Goal: Information Seeking & Learning: Learn about a topic

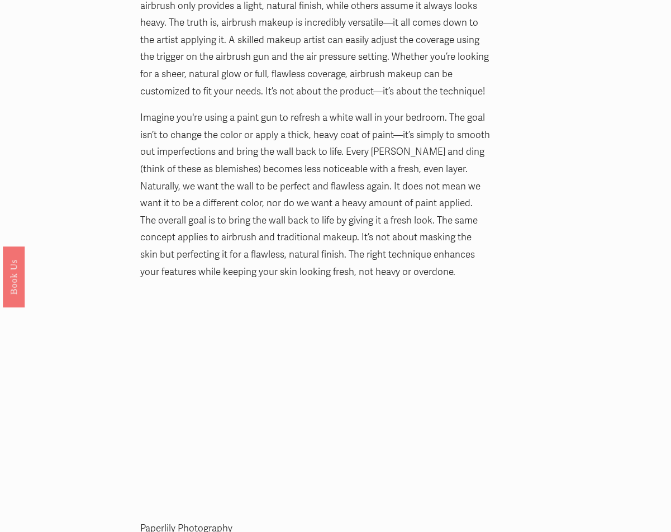
scroll to position [1565, 0]
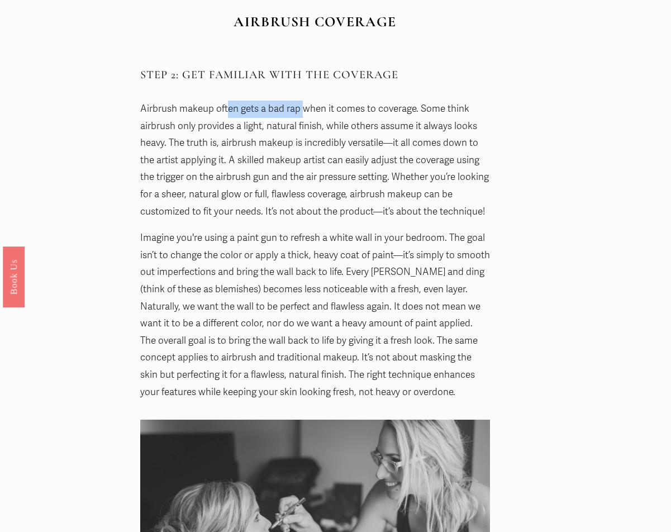
drag, startPoint x: 226, startPoint y: 112, endPoint x: 304, endPoint y: 112, distance: 77.7
click at [304, 112] on p "Airbrush makeup often gets a bad rap when it comes to coverage. Some think airb…" at bounding box center [315, 161] width 350 height 120
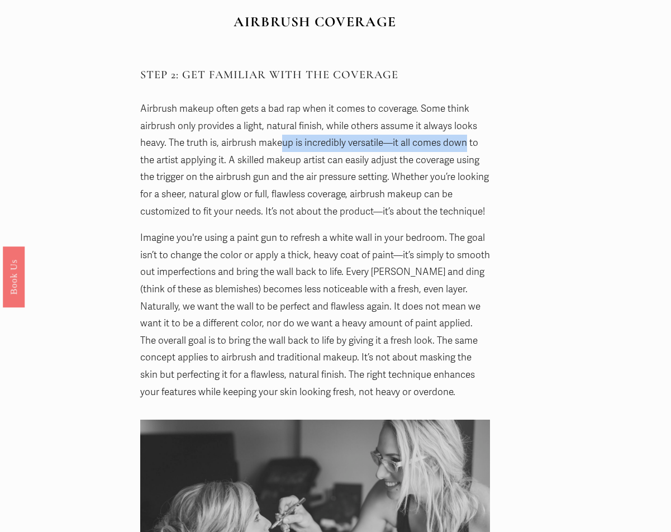
drag, startPoint x: 279, startPoint y: 143, endPoint x: 467, endPoint y: 146, distance: 187.8
click at [467, 146] on p "Airbrush makeup often gets a bad rap when it comes to coverage. Some think airb…" at bounding box center [315, 161] width 350 height 120
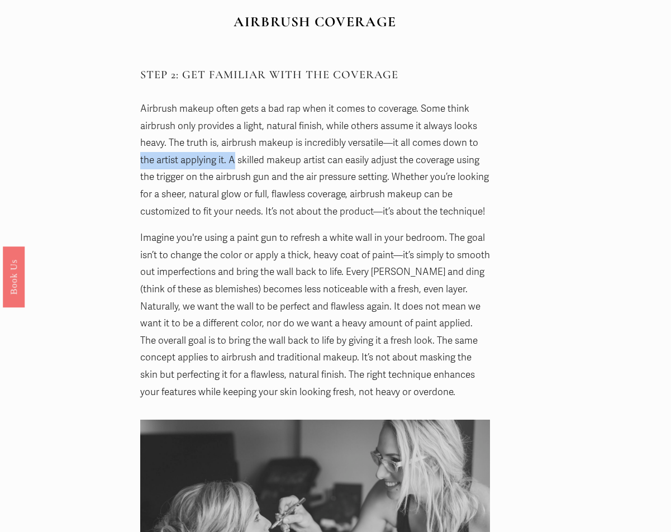
drag, startPoint x: 139, startPoint y: 156, endPoint x: 234, endPoint y: 154, distance: 95.1
click at [234, 154] on div "STEP 2: GET FAMILIAR WITH THE COVERAGE Airbrush makeup often gets a bad rap whe…" at bounding box center [315, 235] width 369 height 352
drag, startPoint x: 186, startPoint y: 178, endPoint x: 286, endPoint y: 182, distance: 100.7
click at [286, 182] on p "Airbrush makeup often gets a bad rap when it comes to coverage. Some think airb…" at bounding box center [315, 161] width 350 height 120
click at [301, 241] on p "Imagine you're using a paint gun to refresh a white wall in your bedroom. The g…" at bounding box center [315, 315] width 350 height 171
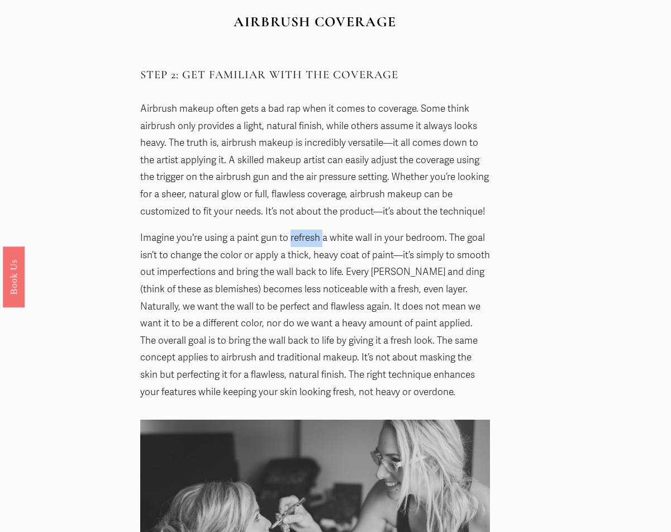
click at [301, 241] on p "Imagine you're using a paint gun to refresh a white wall in your bedroom. The g…" at bounding box center [315, 315] width 350 height 171
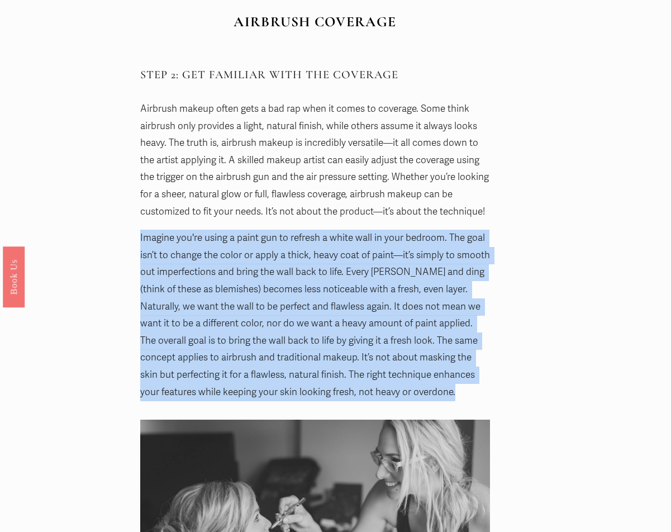
click at [301, 241] on p "Imagine you're using a paint gun to refresh a white wall in your bedroom. The g…" at bounding box center [315, 315] width 350 height 171
click at [301, 250] on p "Imagine you're using a paint gun to refresh a white wall in your bedroom. The g…" at bounding box center [315, 315] width 350 height 171
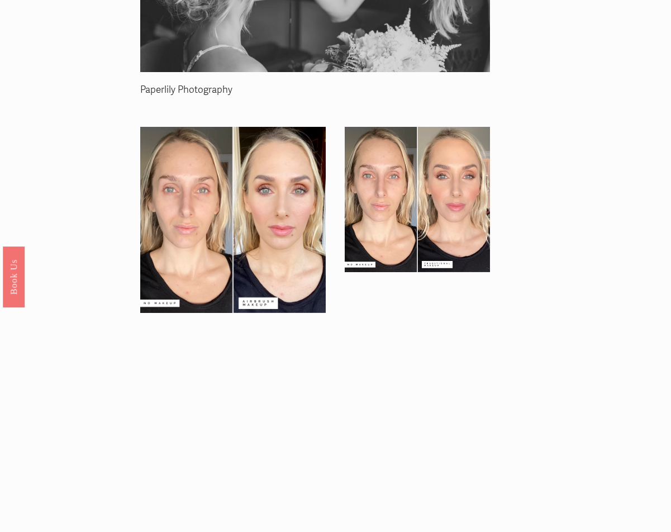
scroll to position [2459, 0]
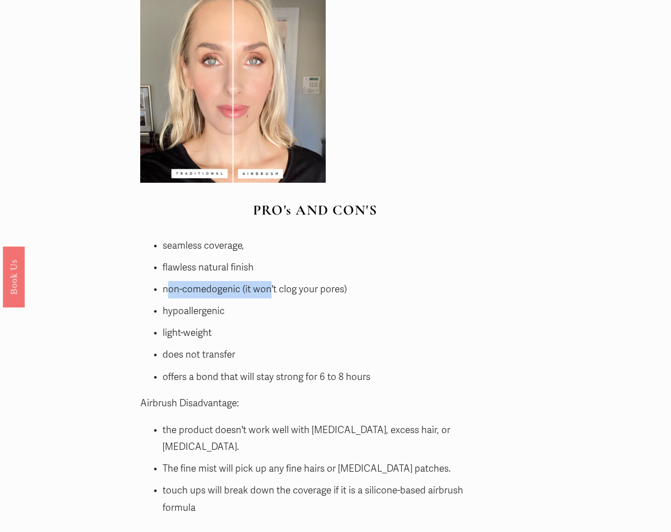
drag, startPoint x: 168, startPoint y: 282, endPoint x: 269, endPoint y: 287, distance: 101.3
click at [269, 287] on p "non-comedogenic (it won't clog your pores)" at bounding box center [327, 289] width 328 height 17
click at [281, 297] on p "non-comedogenic (it won't clog your pores)" at bounding box center [327, 289] width 328 height 17
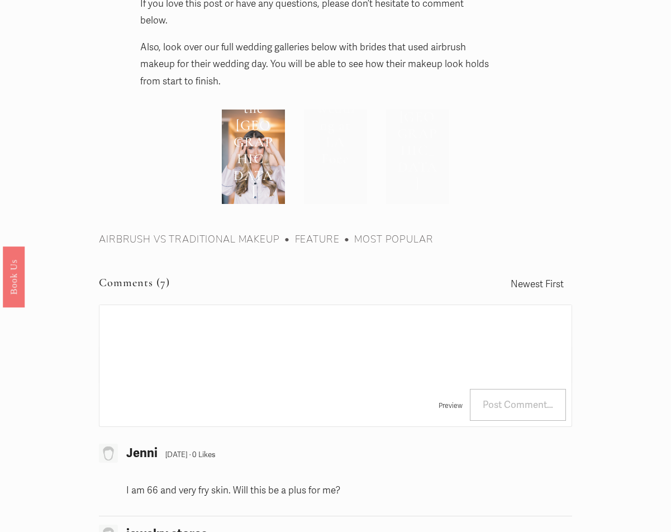
scroll to position [4360, 0]
